Goal: Information Seeking & Learning: Learn about a topic

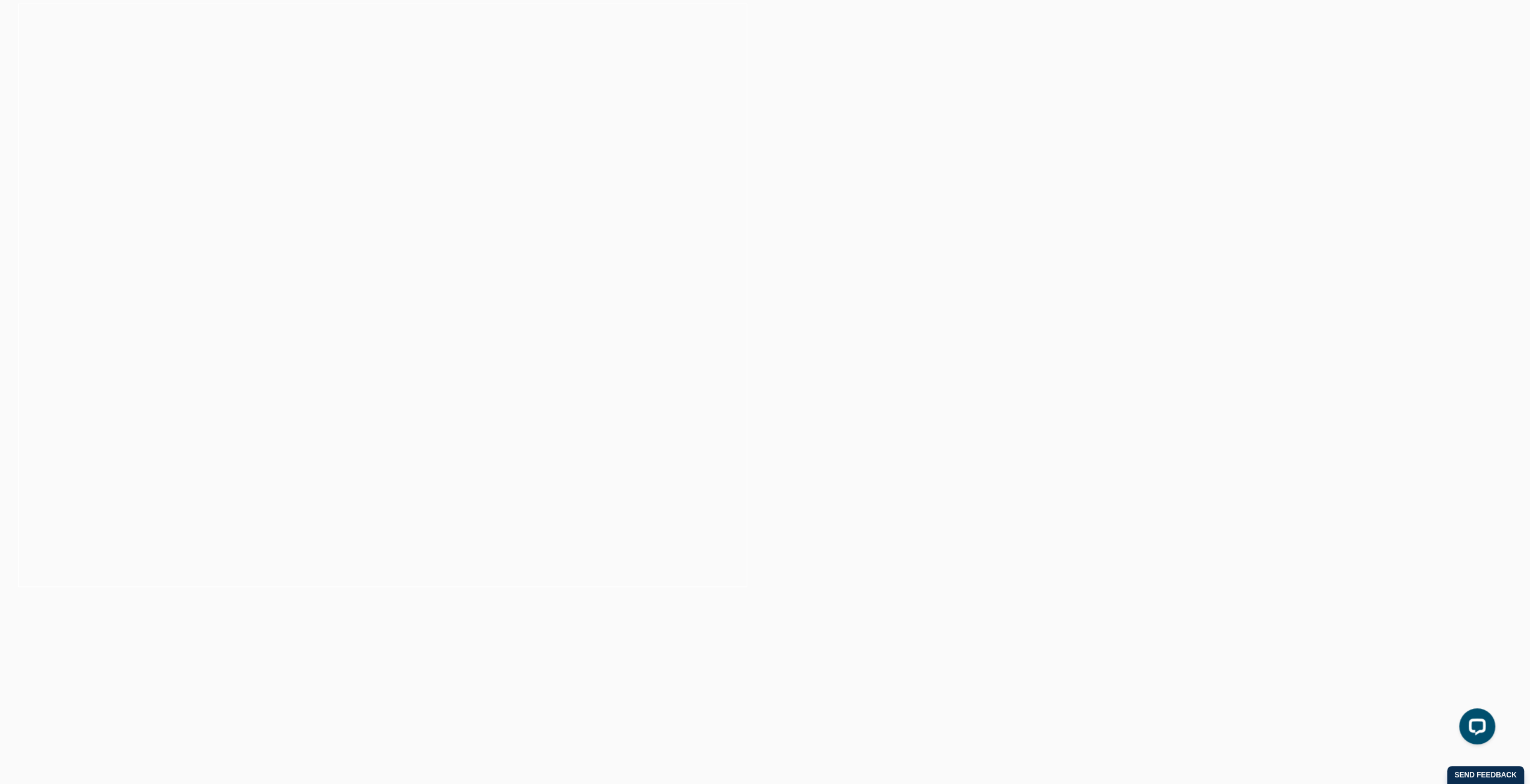
scroll to position [300, 0]
click at [332, 281] on div "Explore our range of 2026 dates" at bounding box center [383, 292] width 765 height 96
click at [960, 220] on link at bounding box center [1148, 194] width 765 height 207
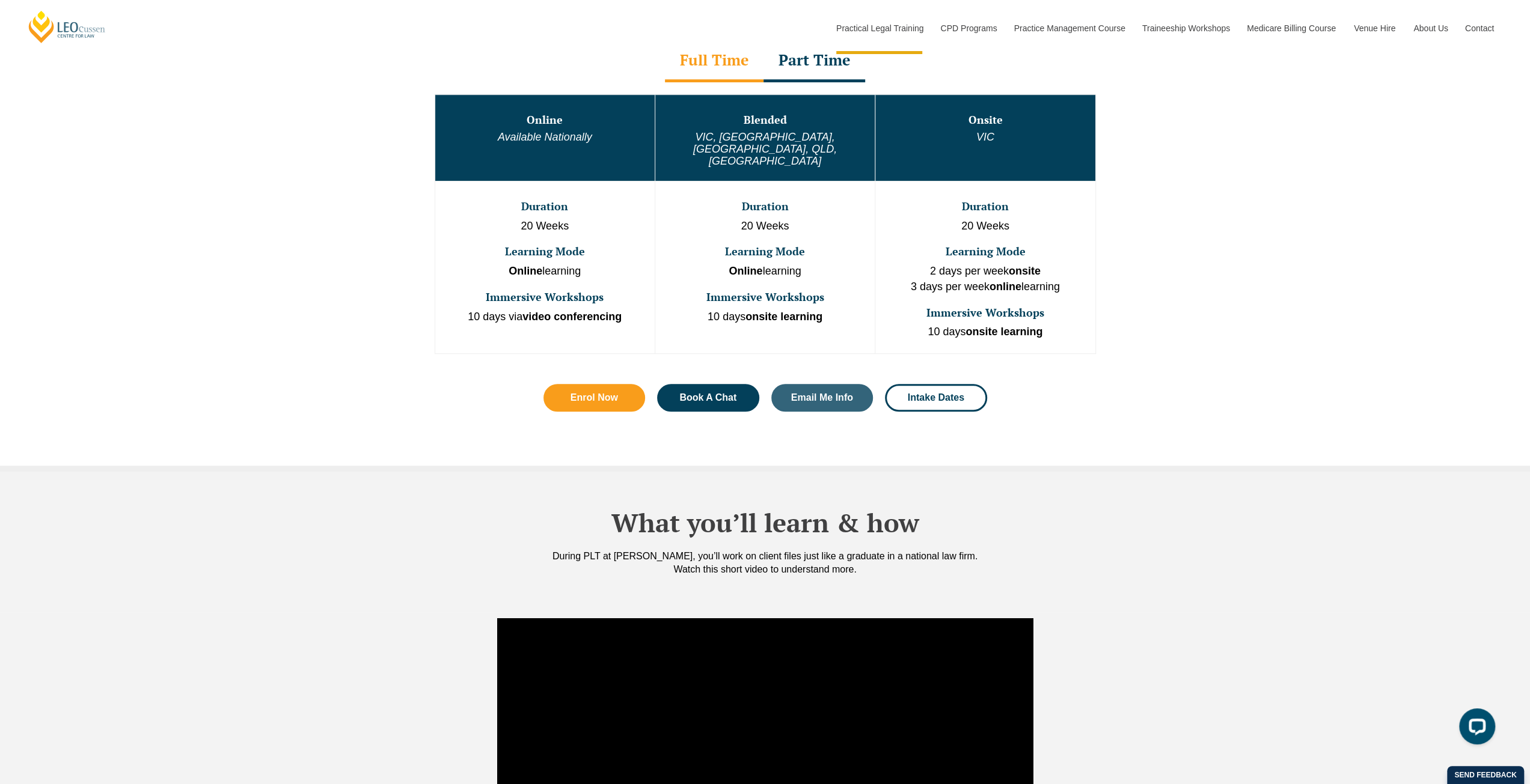
scroll to position [481, 0]
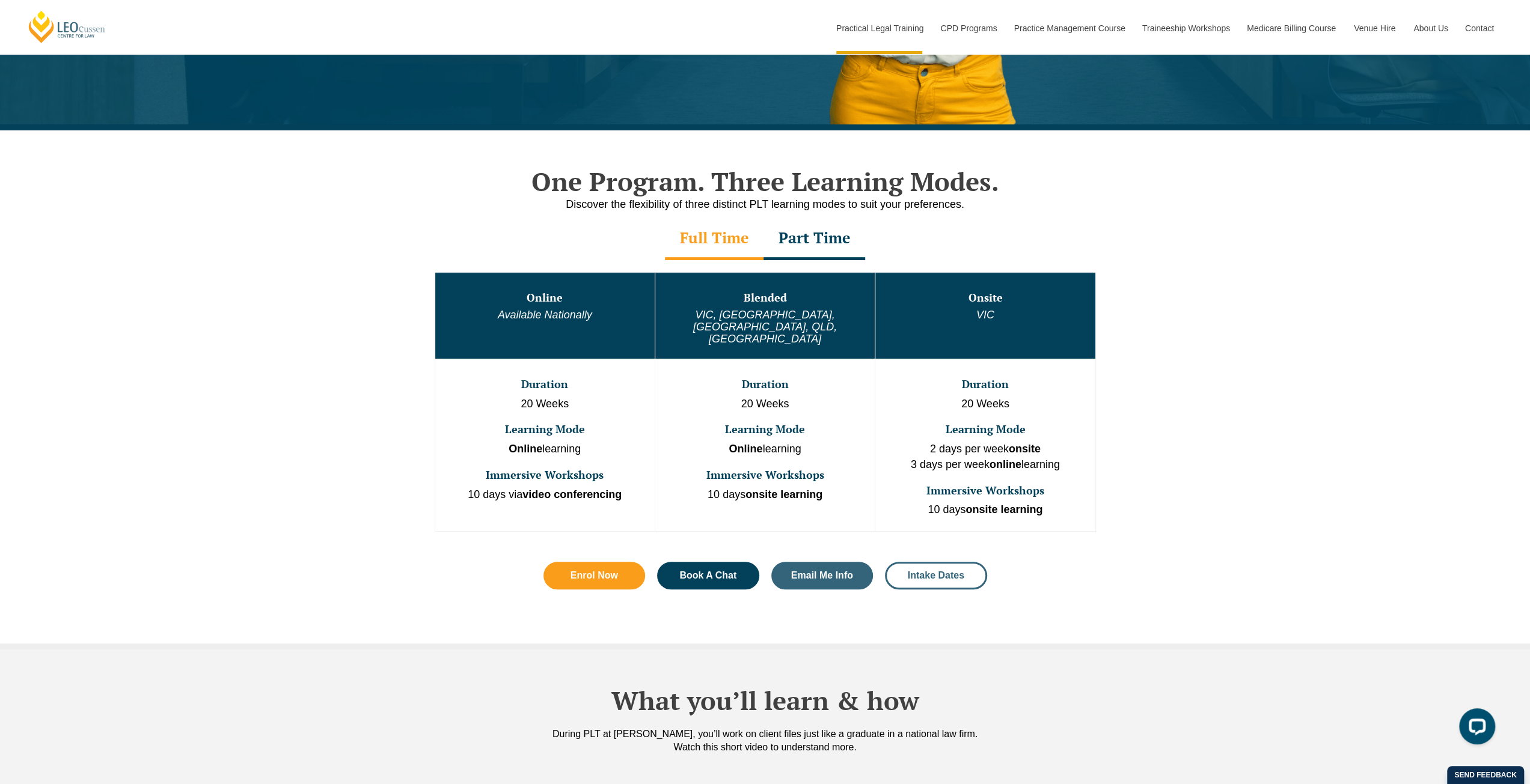
click at [941, 571] on span "Intake Dates" at bounding box center [936, 576] width 56 height 9
